Goal: Information Seeking & Learning: Check status

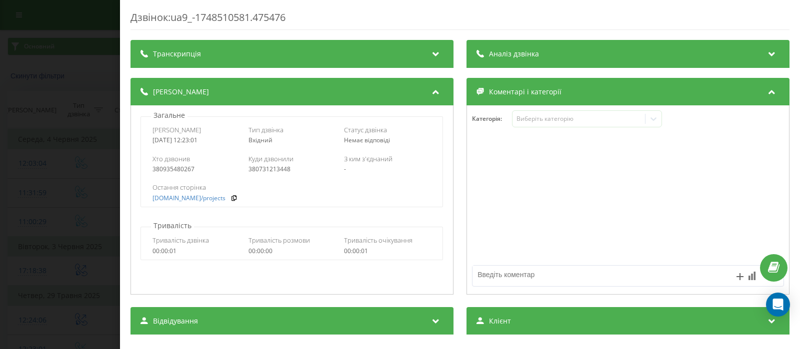
click at [79, 71] on div "Дзвінок : ua9_-1748510581.475476 Транскрипція Для AI-аналізу майбутніх дзвінків…" at bounding box center [400, 174] width 800 height 349
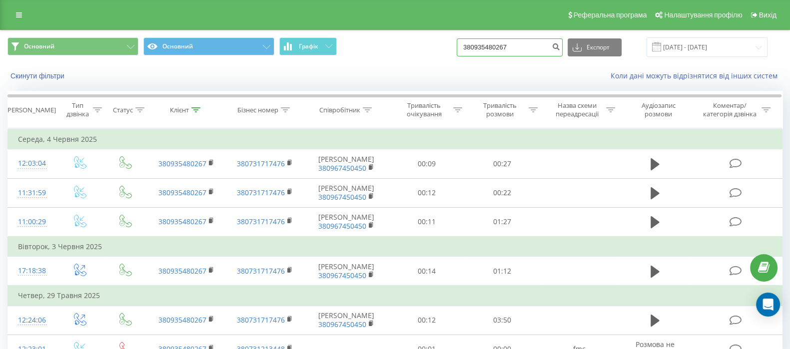
click at [528, 46] on input "380935480267" at bounding box center [510, 47] width 106 height 18
paste input "[PHONE_NUMBER]"
click at [477, 48] on input "[PHONE_NUMBER]" at bounding box center [510, 47] width 106 height 18
type input "380679305151"
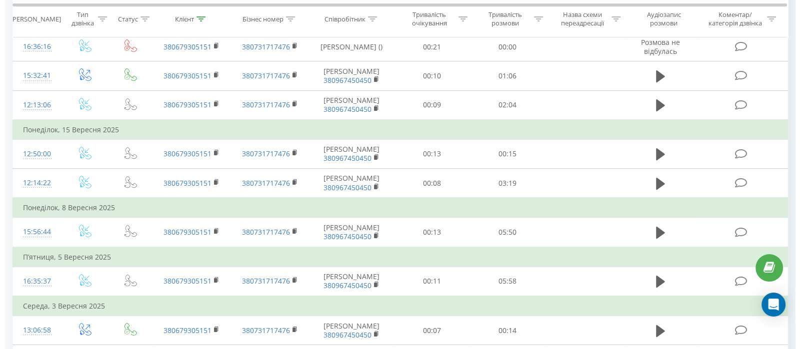
scroll to position [391, 0]
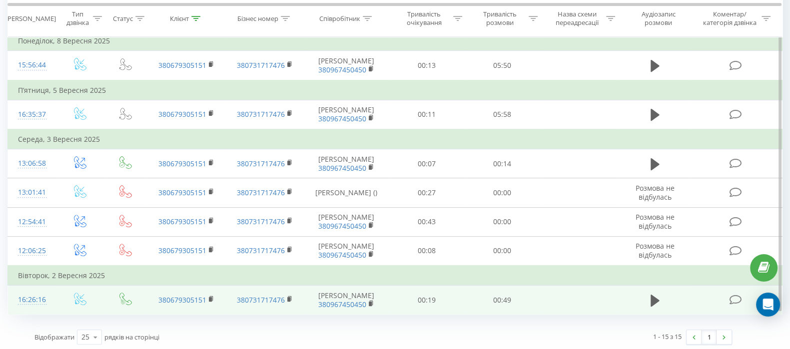
click at [26, 301] on div "16:26:16" at bounding box center [32, 299] width 28 height 19
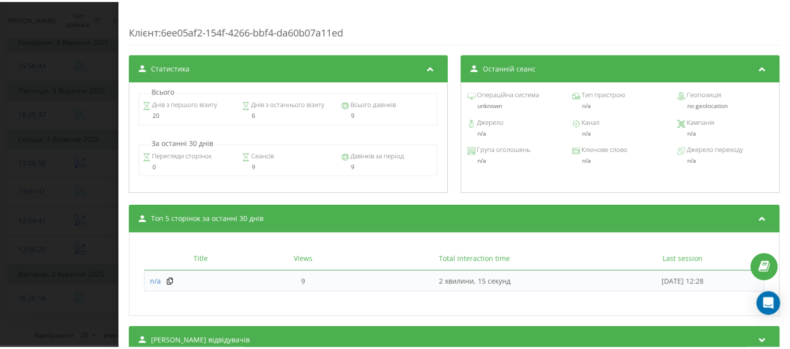
scroll to position [422, 0]
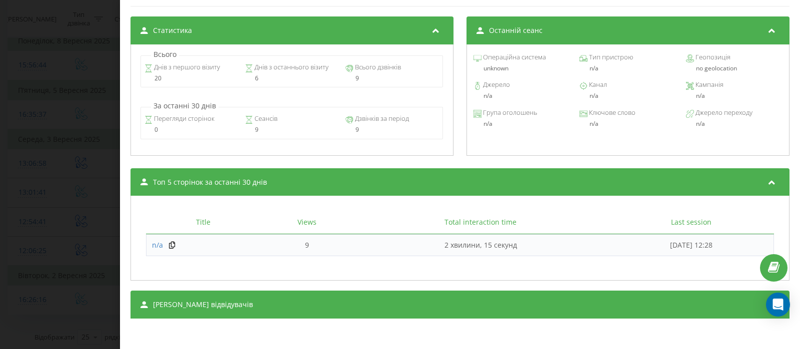
click at [84, 107] on div "Дзвінок : ua9_-1756819576.4316937 1 x - 00:50 00:00 00:00 Транскрипція 00:00 Ал…" at bounding box center [400, 174] width 800 height 349
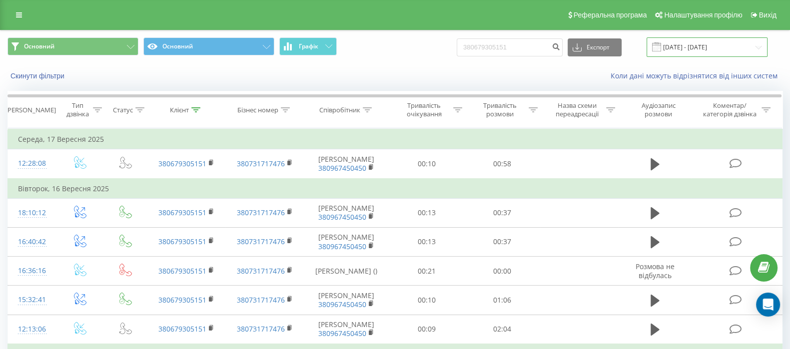
click at [722, 49] on input "[DATE] - [DATE]" at bounding box center [707, 46] width 121 height 19
click at [38, 75] on button "Скинути фільтри" at bounding box center [38, 75] width 62 height 9
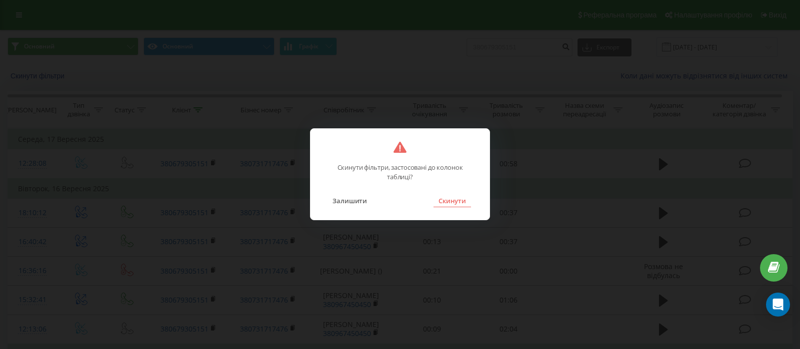
click at [460, 198] on button "Скинути" at bounding box center [451, 200] width 37 height 13
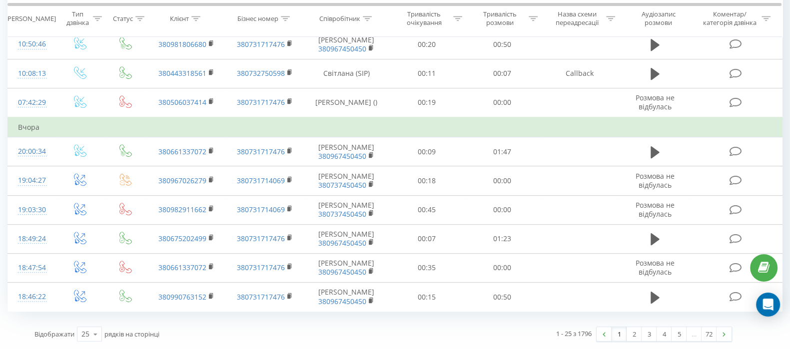
scroll to position [674, 0]
